Goal: Task Accomplishment & Management: Manage account settings

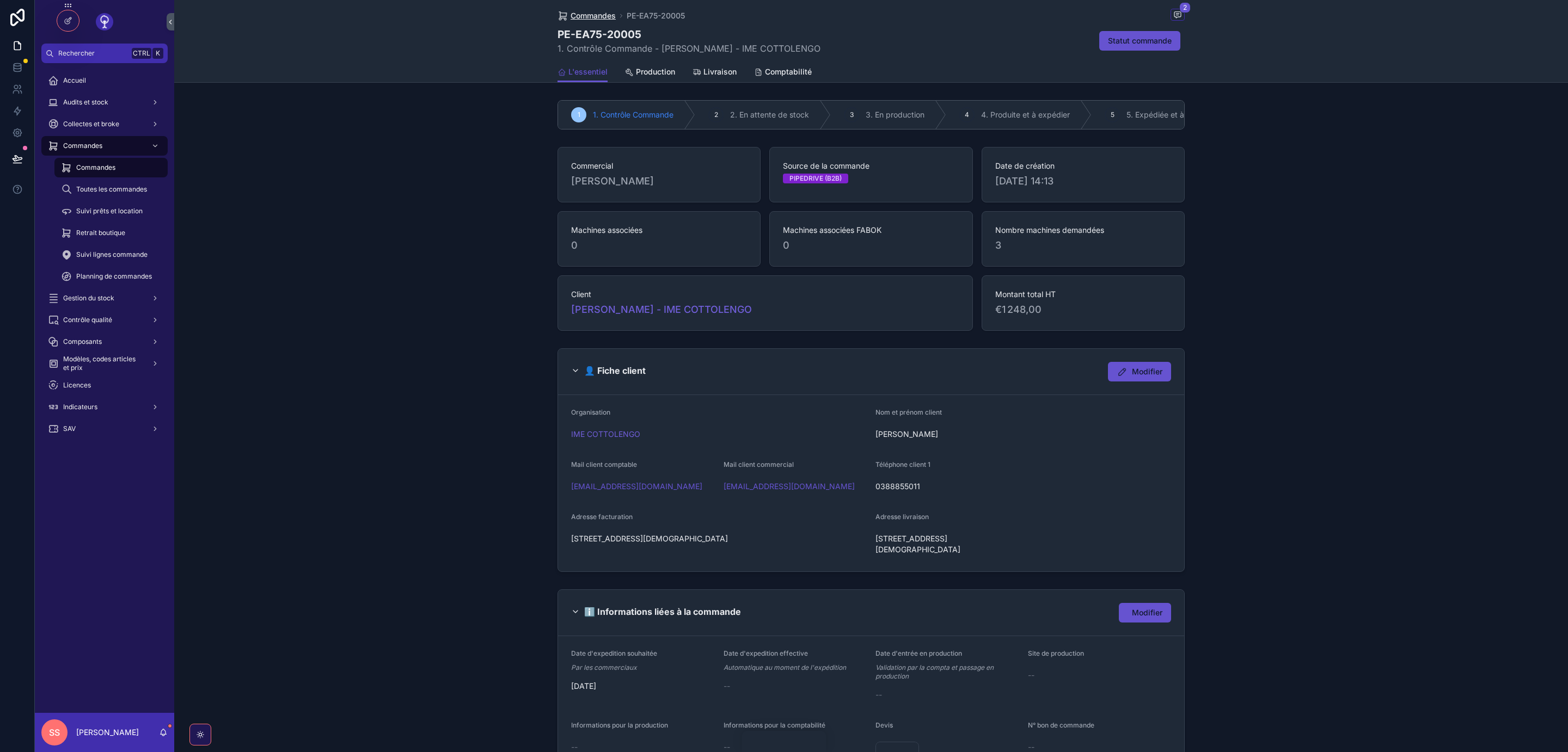
click at [601, 14] on span "Commandes" at bounding box center [594, 16] width 45 height 11
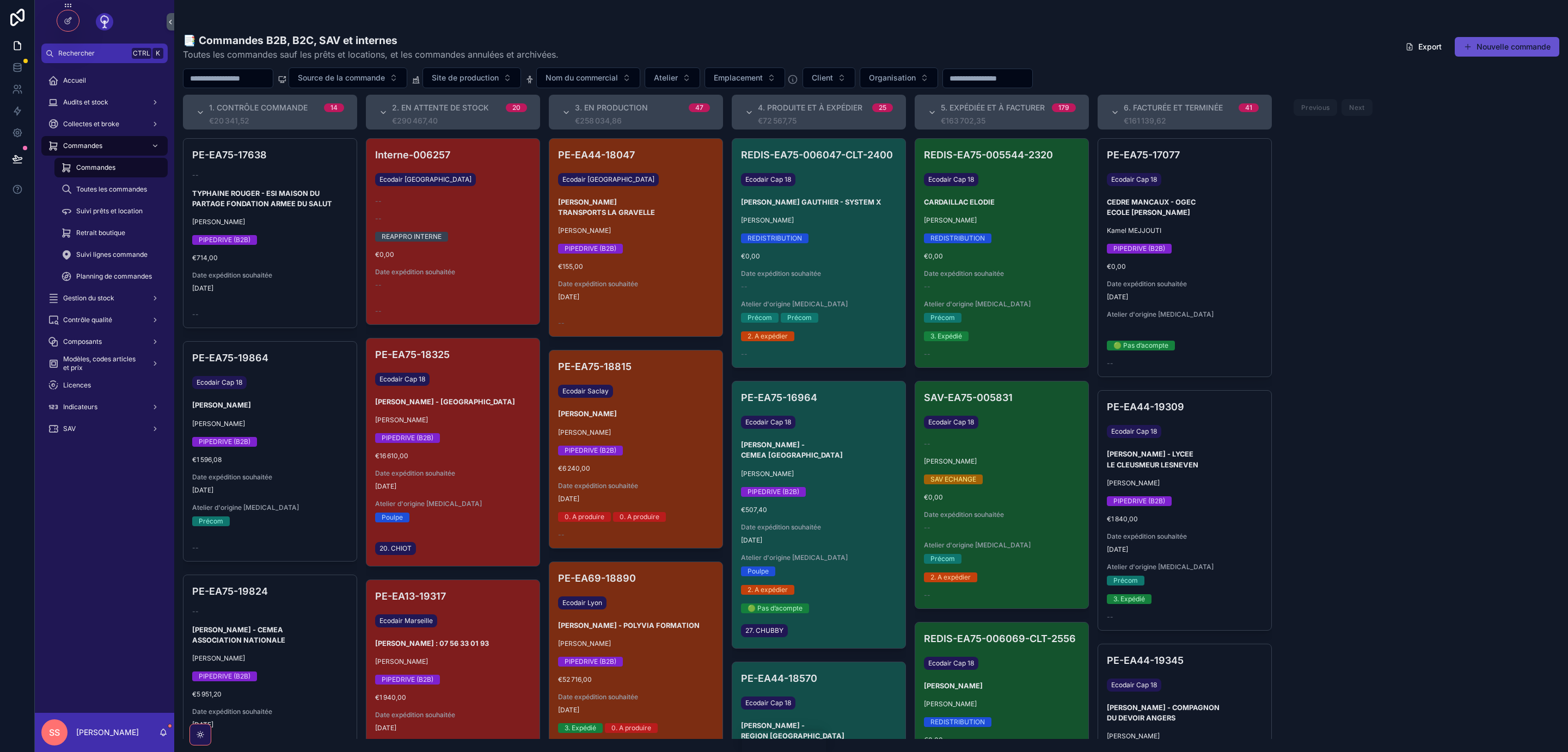
click at [235, 83] on input "scrollable content" at bounding box center [228, 79] width 90 height 16
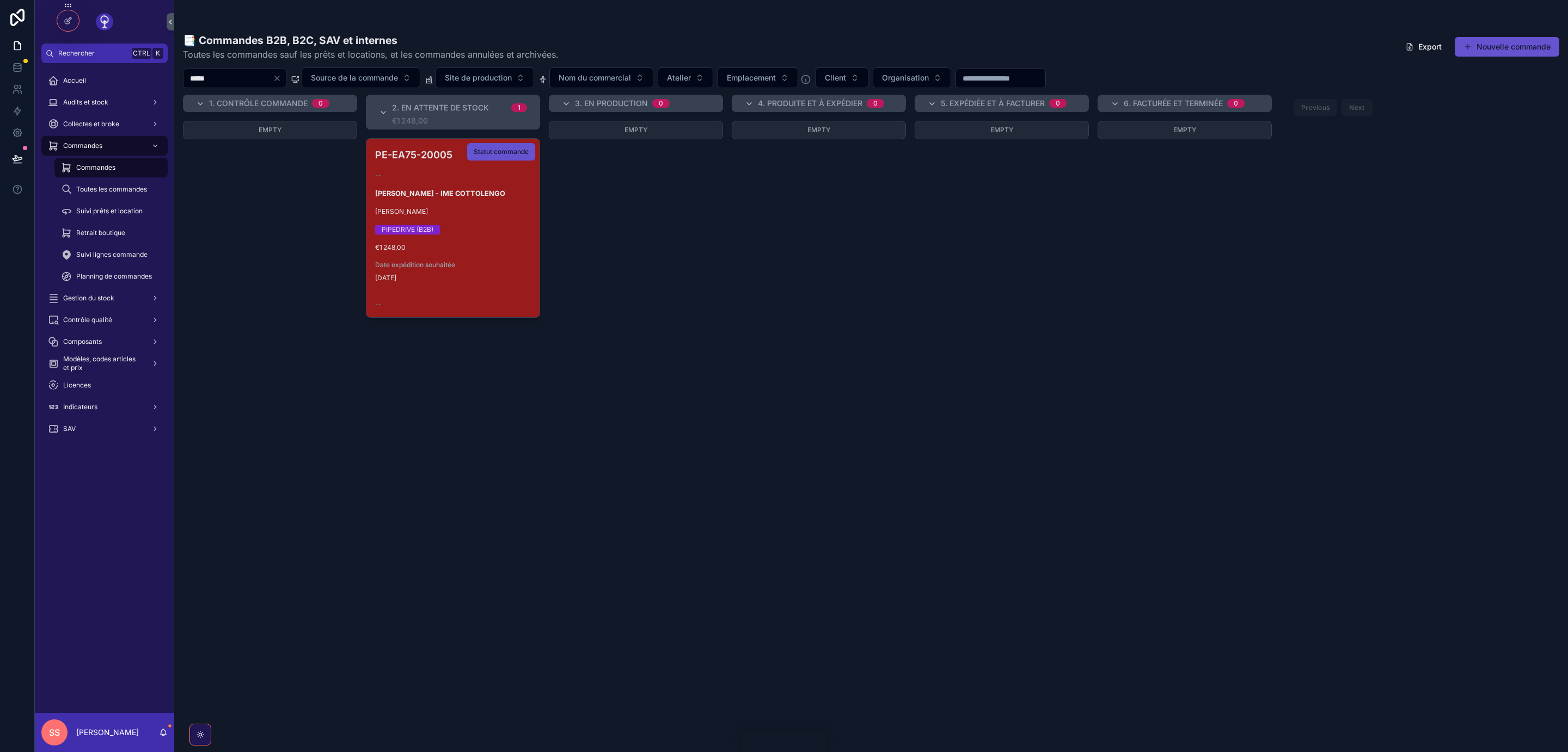
type input "*****"
click at [482, 230] on div "PIPEDRIVE (B2B)" at bounding box center [453, 230] width 156 height 10
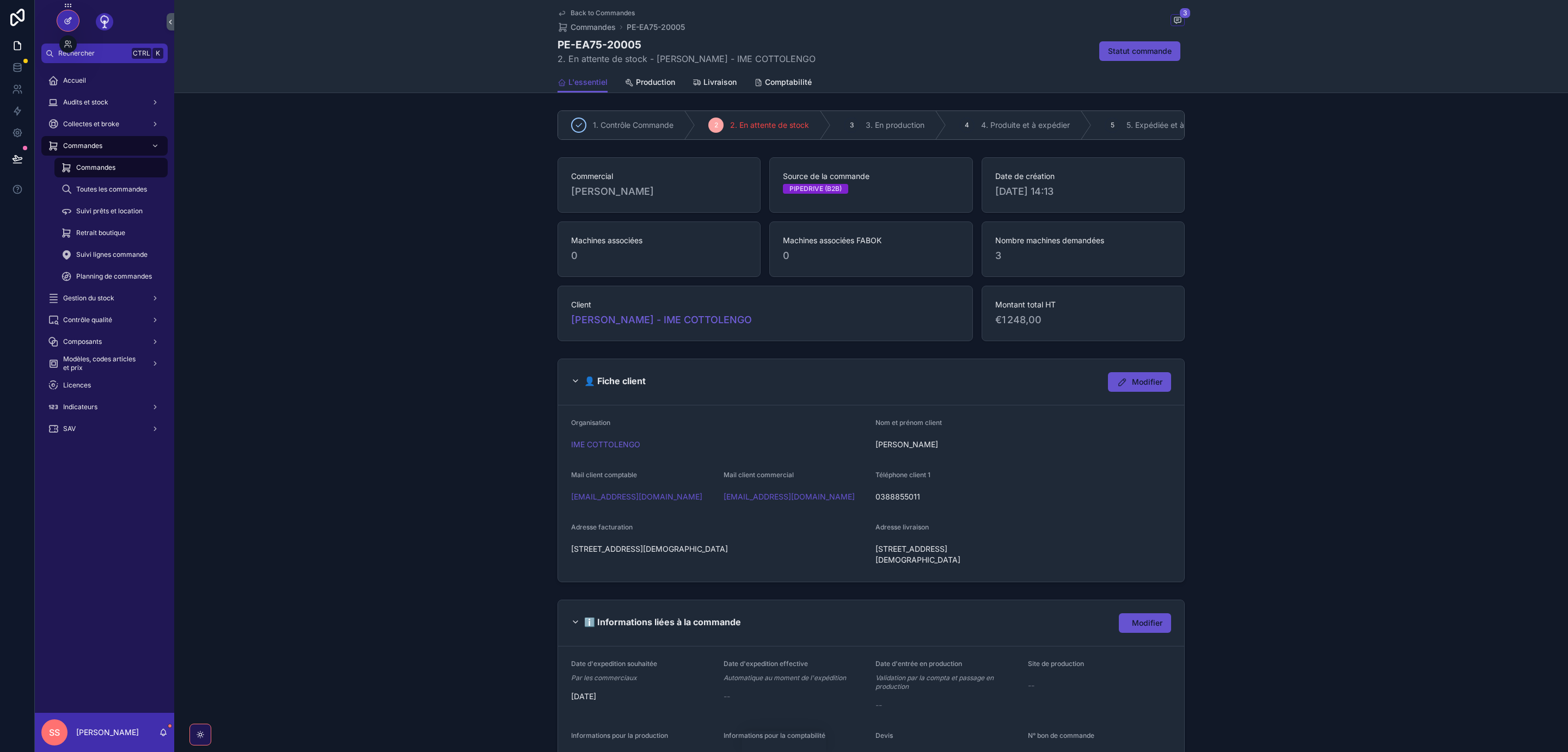
click at [66, 24] on icon at bounding box center [68, 20] width 9 height 9
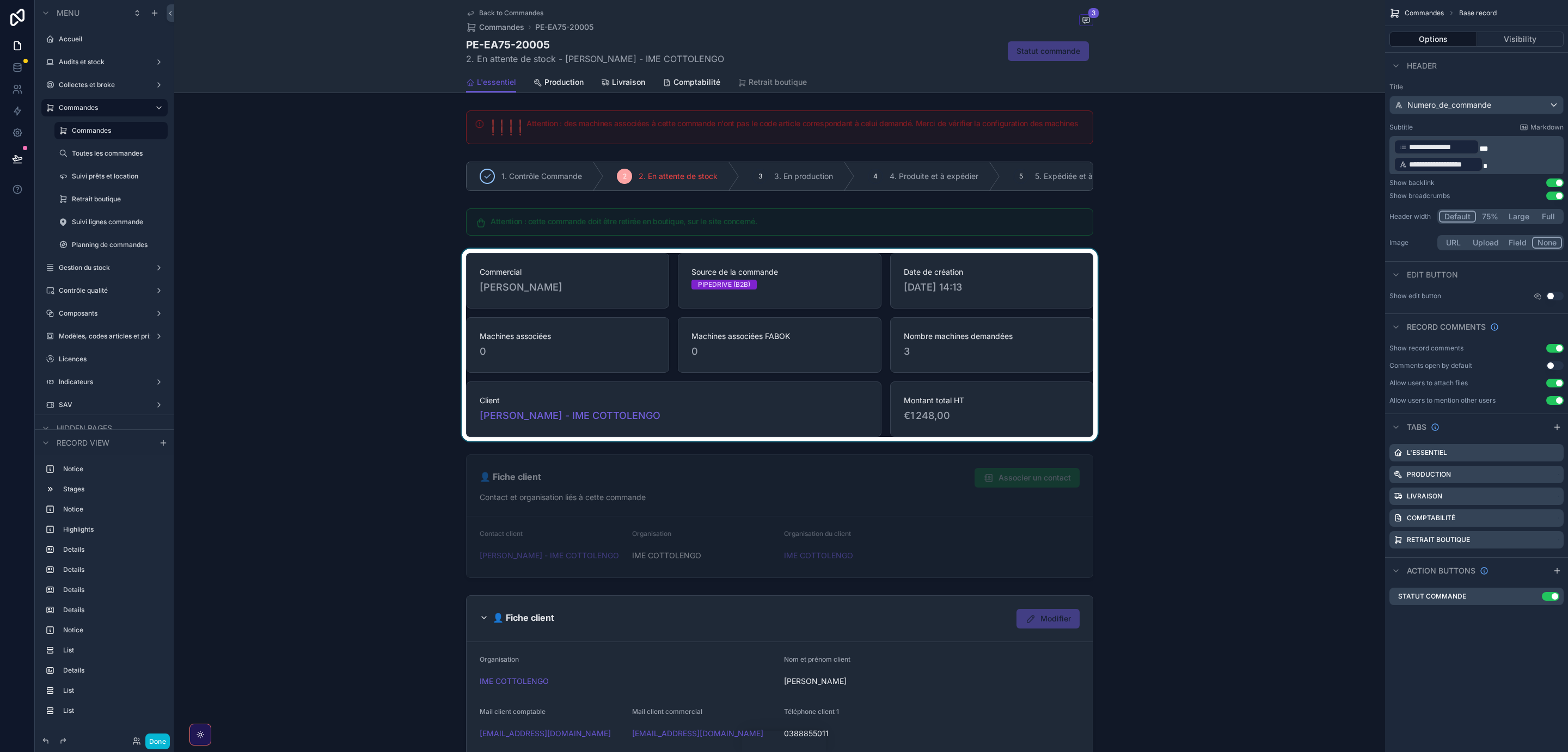
click at [1035, 395] on div "scrollable content" at bounding box center [780, 344] width 1211 height 192
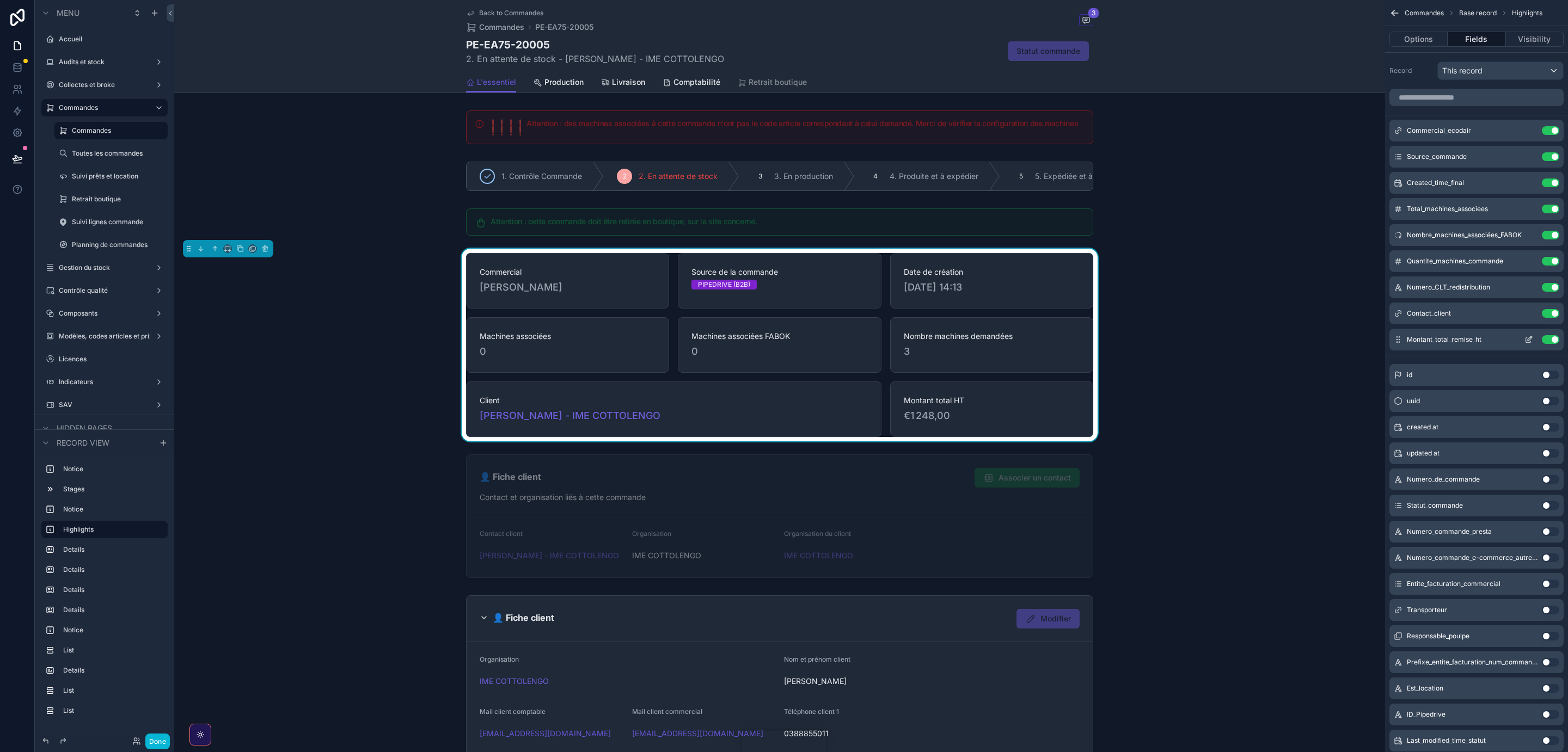
click at [1531, 343] on icon "scrollable content" at bounding box center [1528, 339] width 9 height 9
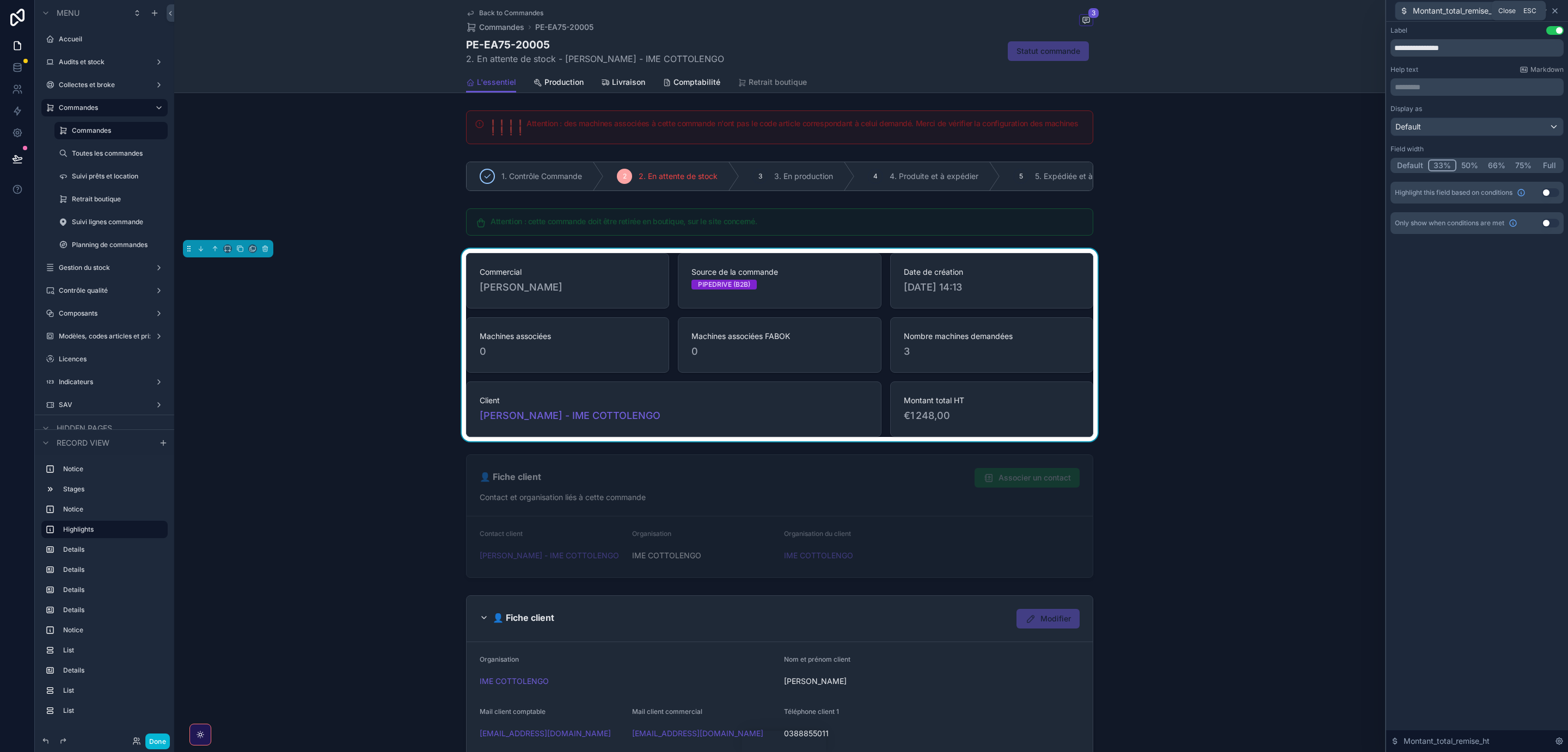
click at [1555, 11] on icon at bounding box center [1555, 10] width 9 height 9
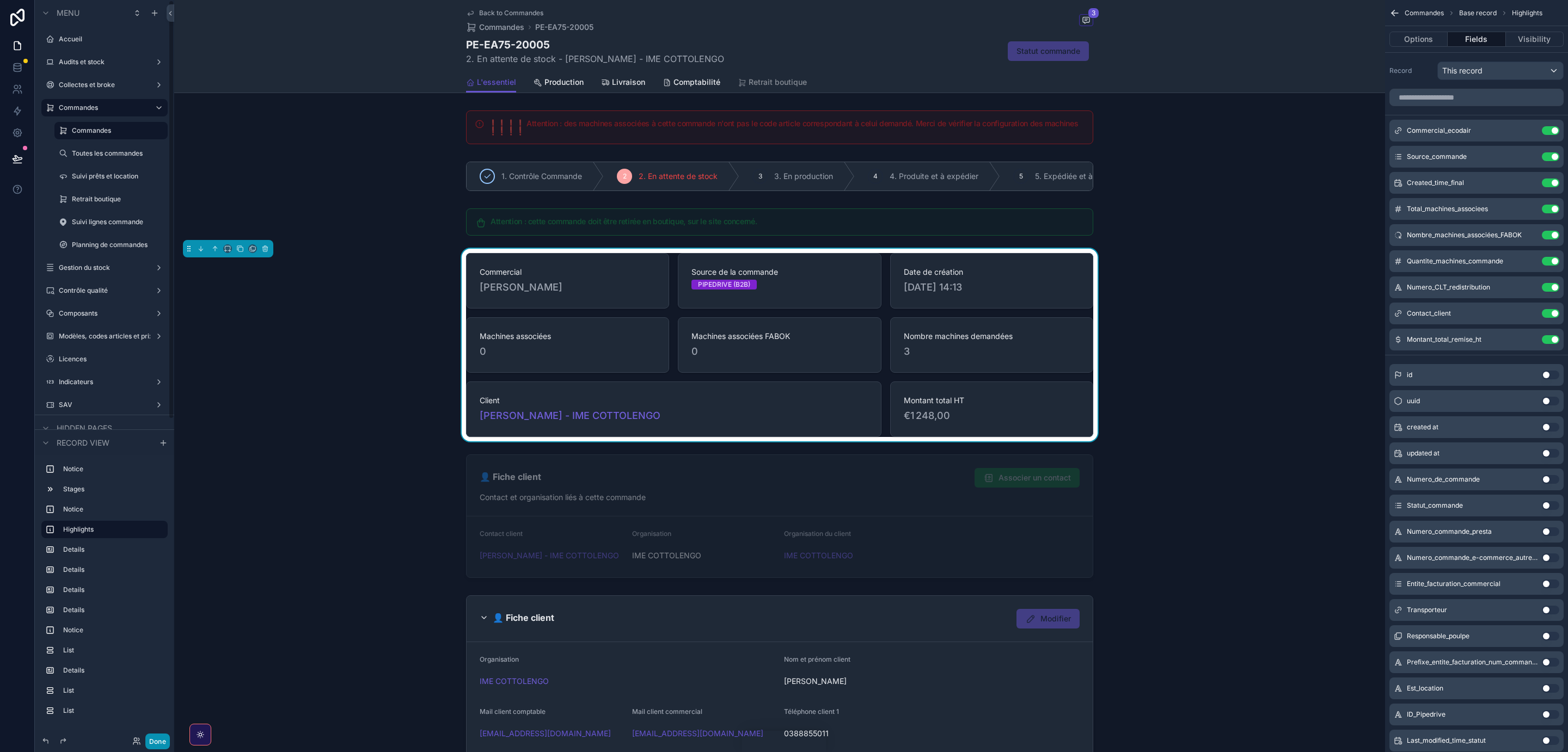
click at [153, 740] on button "Done" at bounding box center [157, 741] width 24 height 16
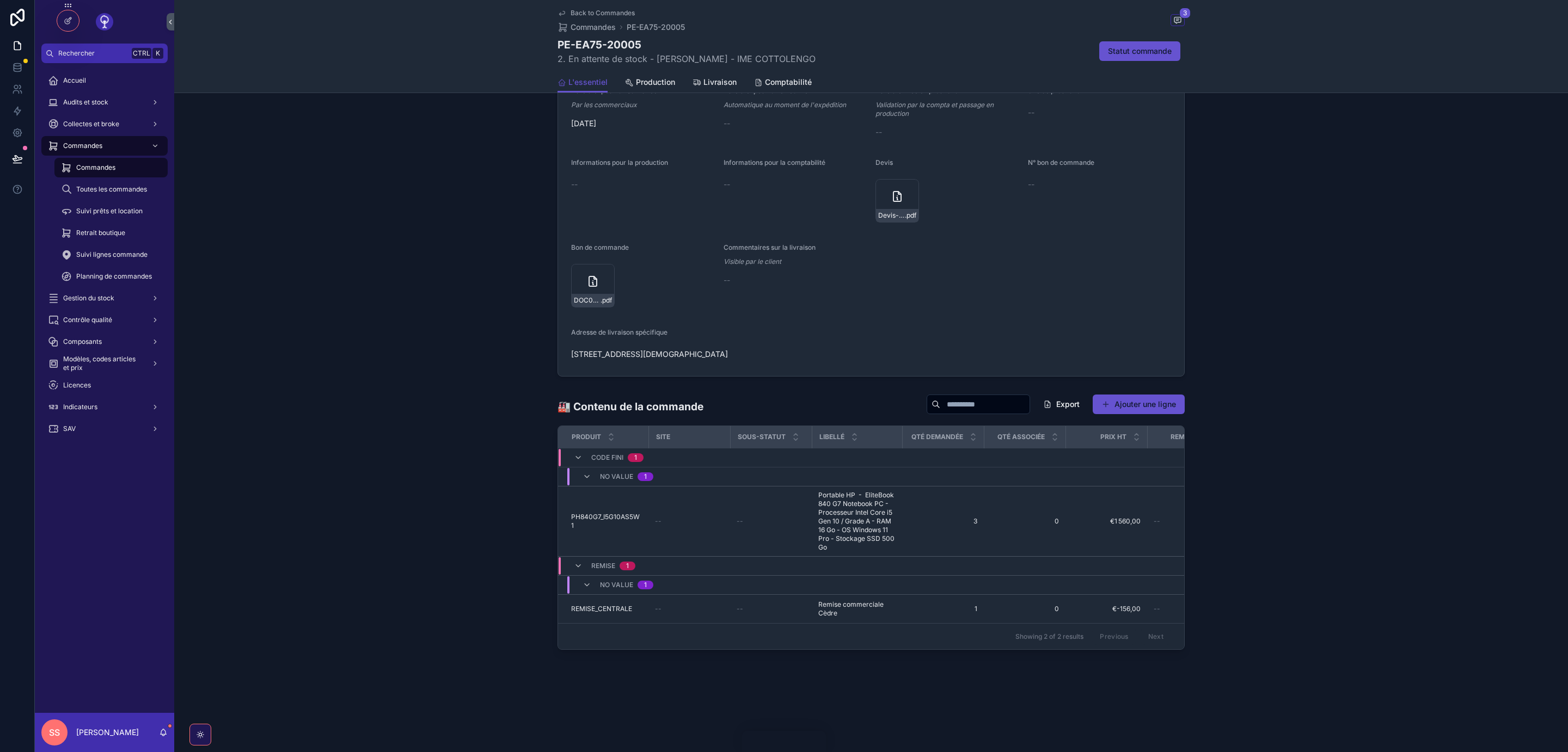
scroll to position [575, 0]
click at [1076, 603] on span "€-156,00" at bounding box center [1106, 606] width 69 height 9
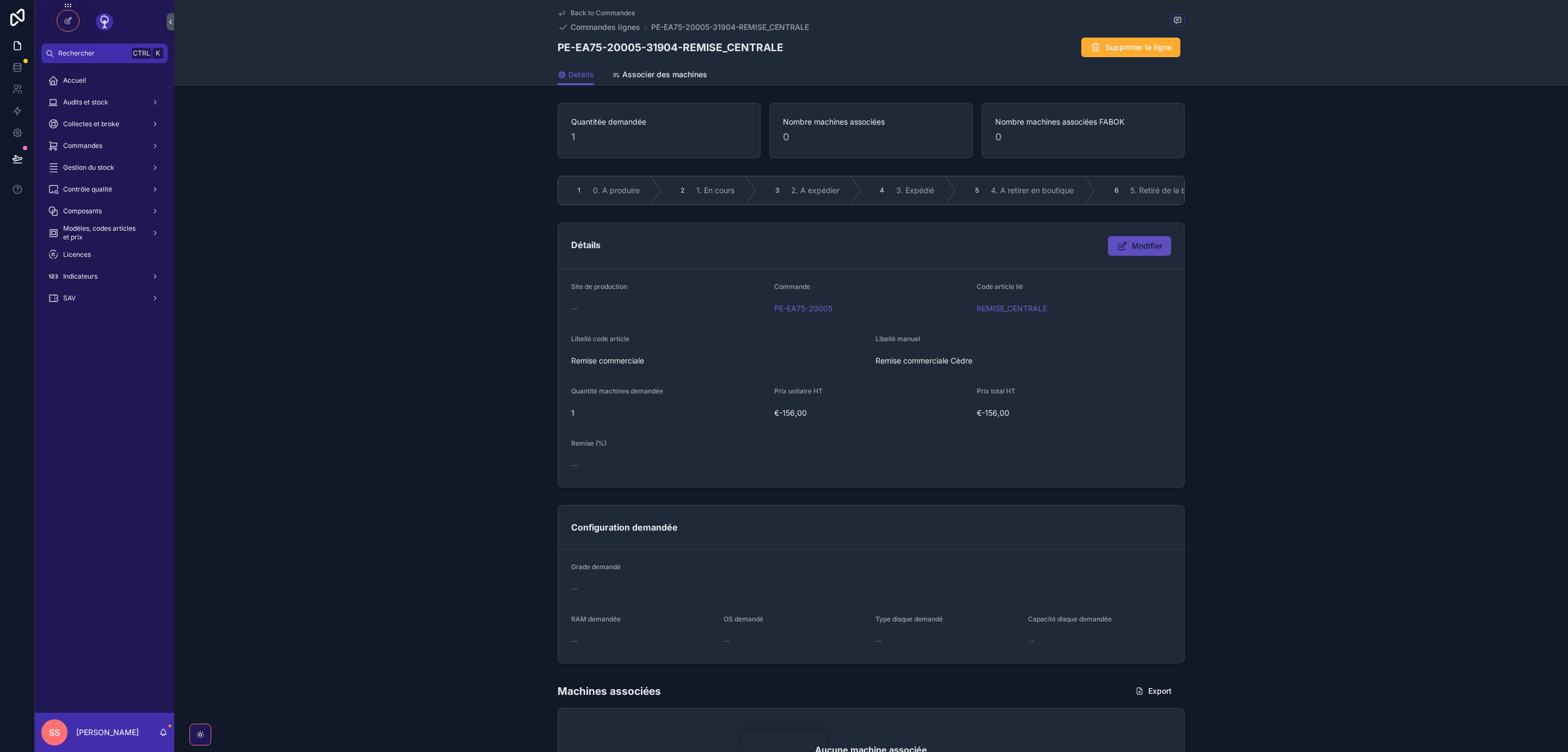
click at [1122, 243] on icon "scrollable content" at bounding box center [1122, 246] width 12 height 11
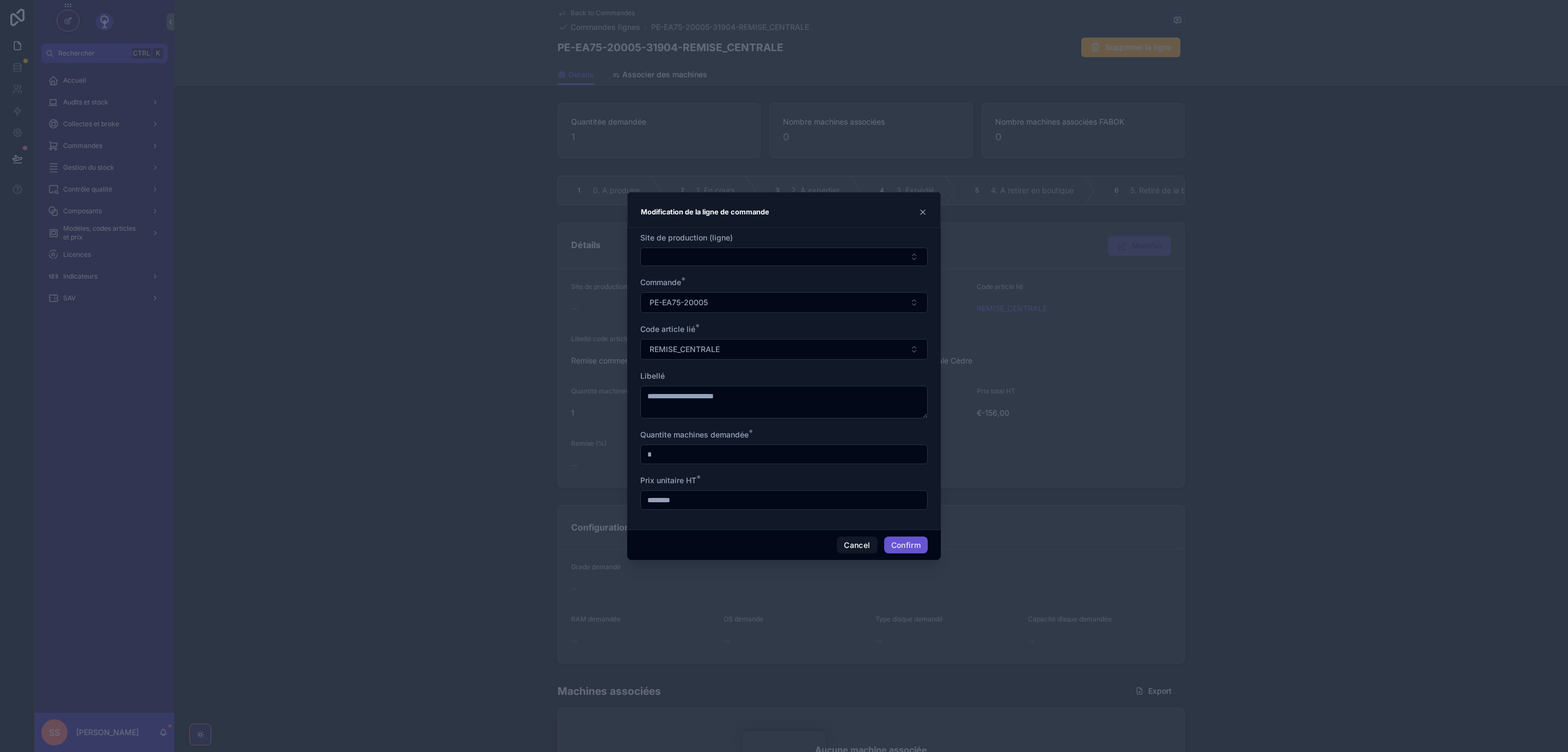
drag, startPoint x: 685, startPoint y: 501, endPoint x: 627, endPoint y: 501, distance: 58.0
click at [641, 501] on input "********" at bounding box center [784, 501] width 287 height 16
type input "*****"
click at [911, 546] on button "Confirm" at bounding box center [906, 545] width 44 height 17
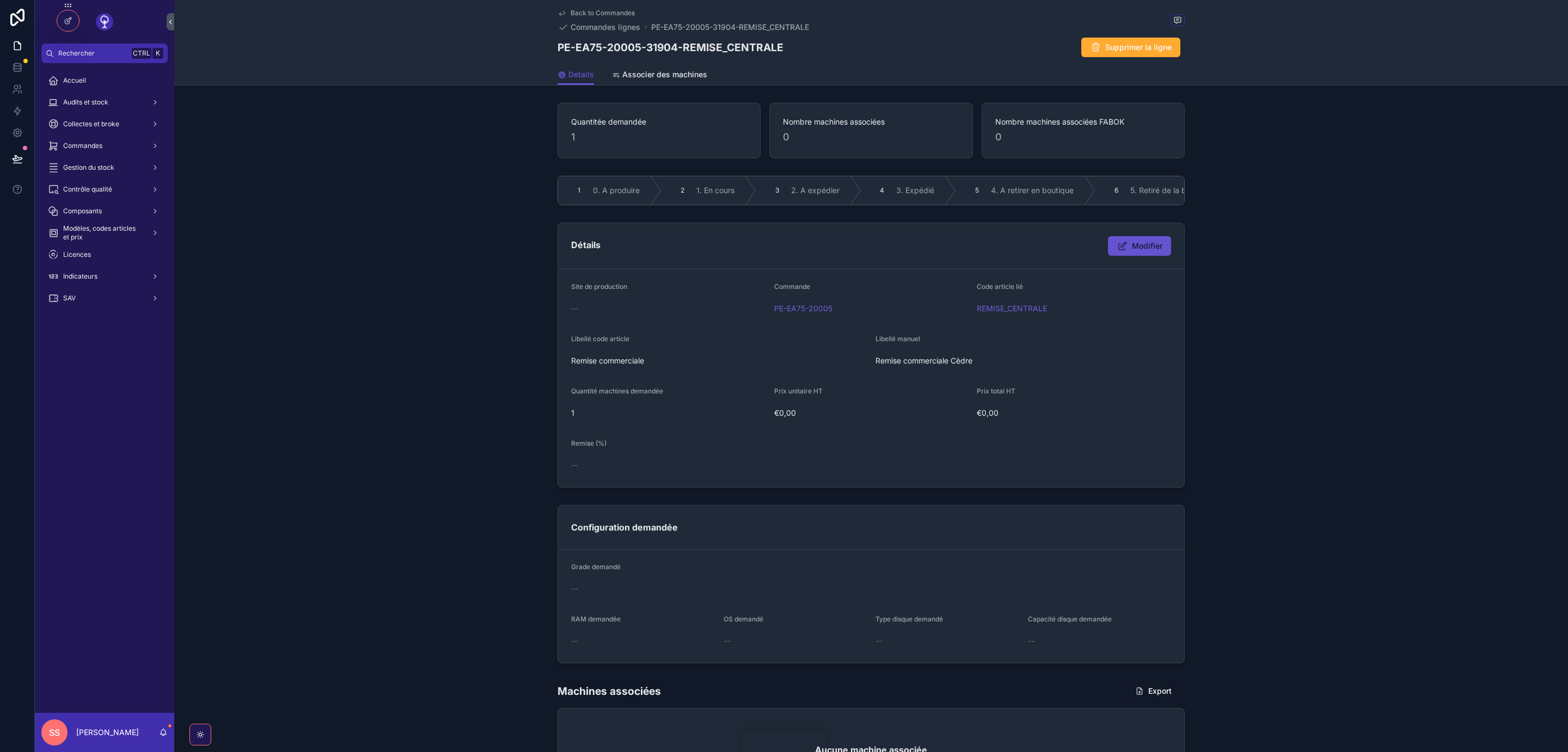
click at [575, 10] on span "Back to Commandes" at bounding box center [603, 12] width 64 height 9
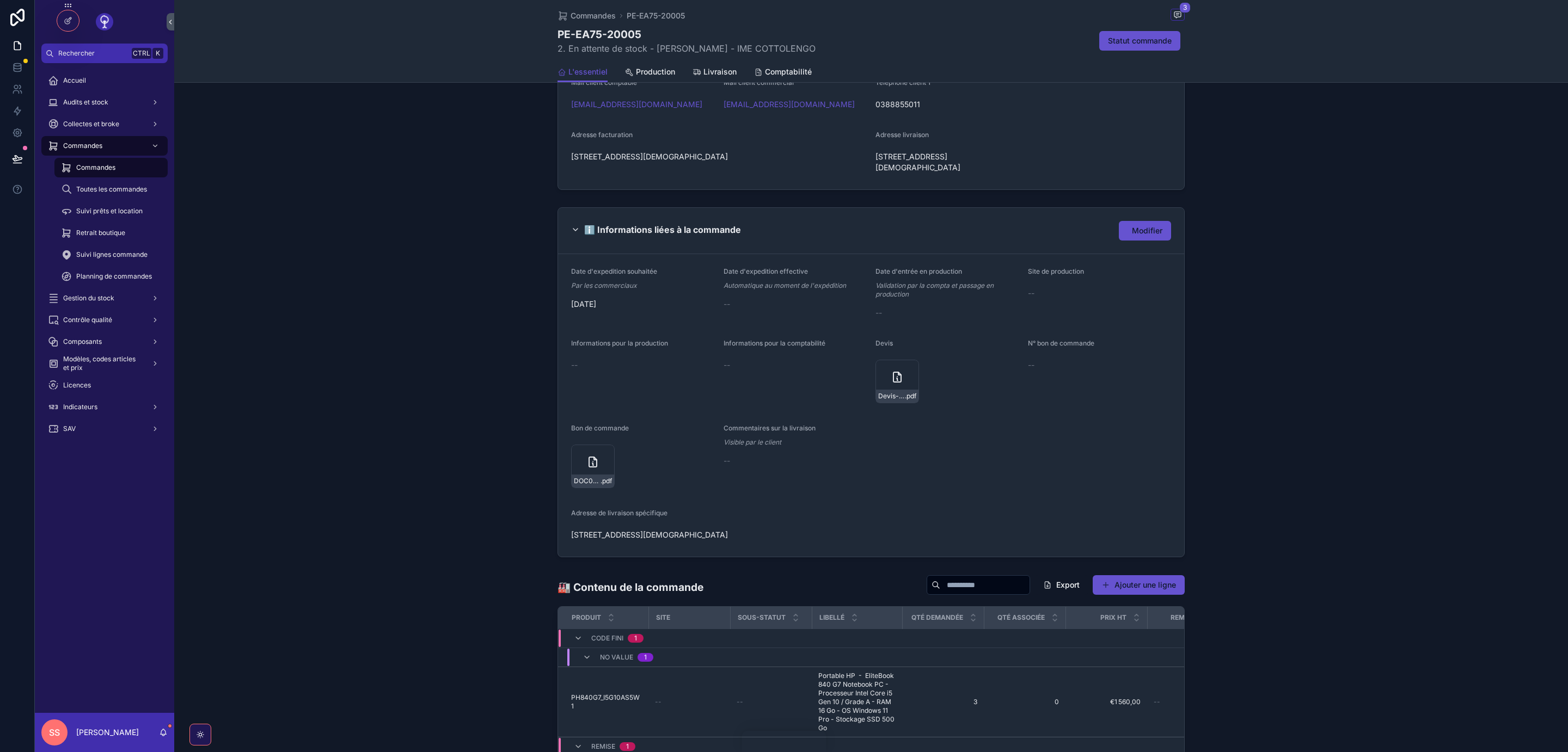
scroll to position [565, 0]
